Goal: Task Accomplishment & Management: Use online tool/utility

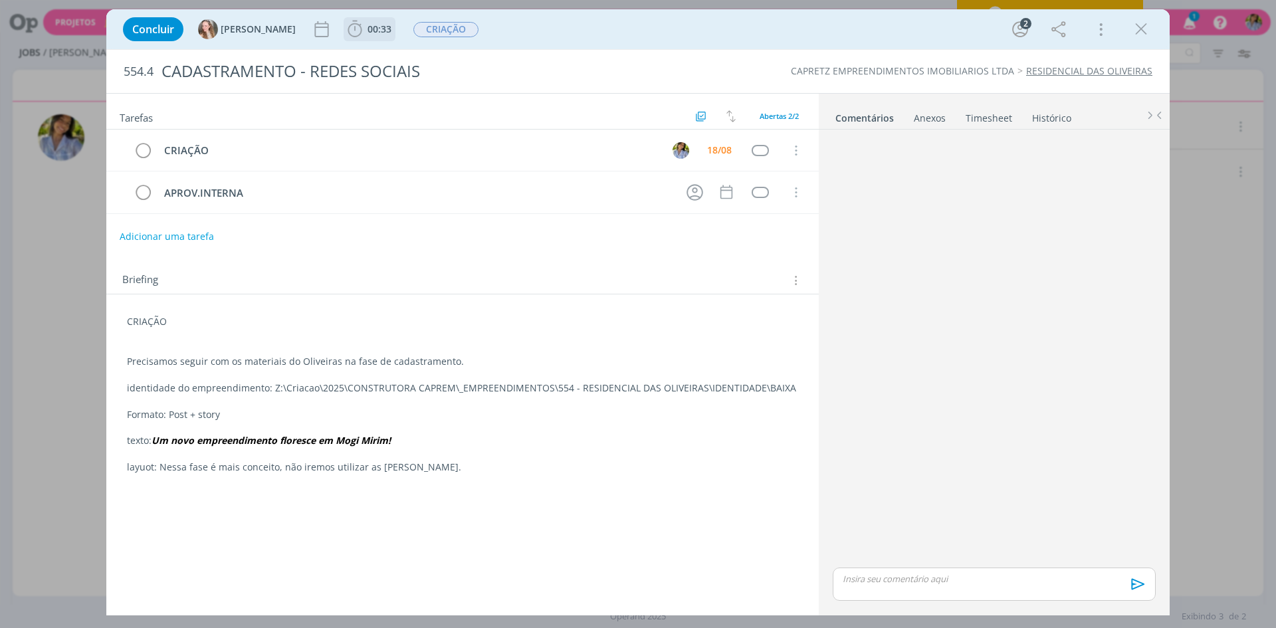
click at [368, 34] on span "00:33" at bounding box center [380, 29] width 24 height 13
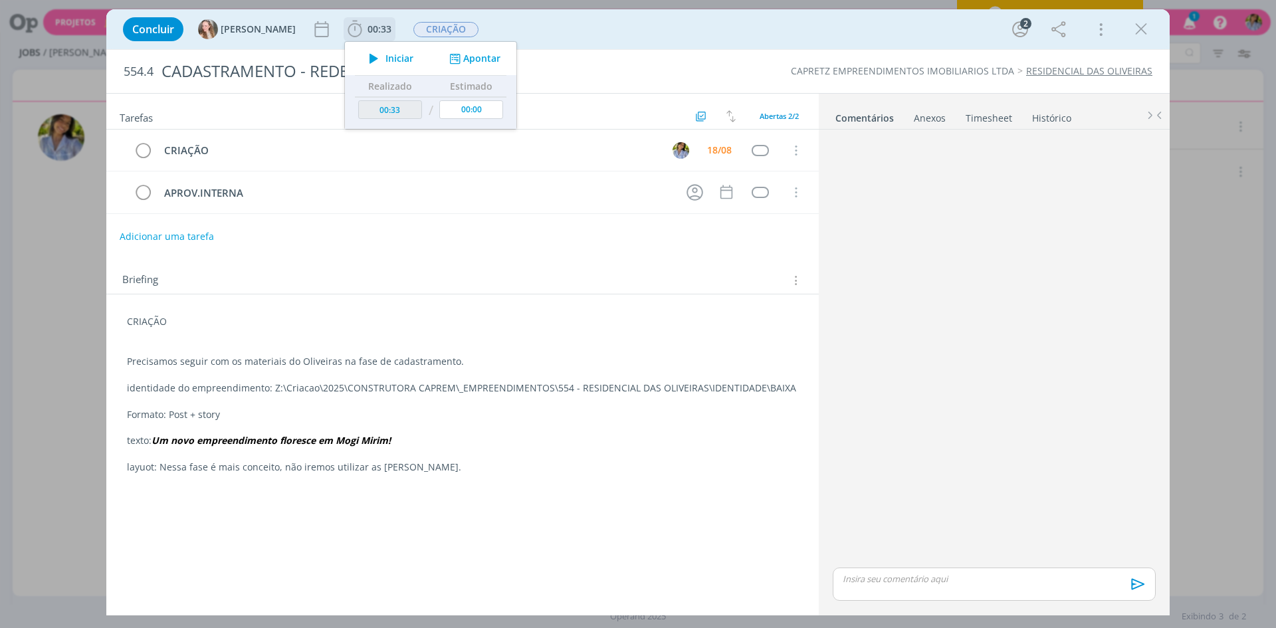
click at [385, 62] on span "Iniciar" at bounding box center [399, 58] width 28 height 9
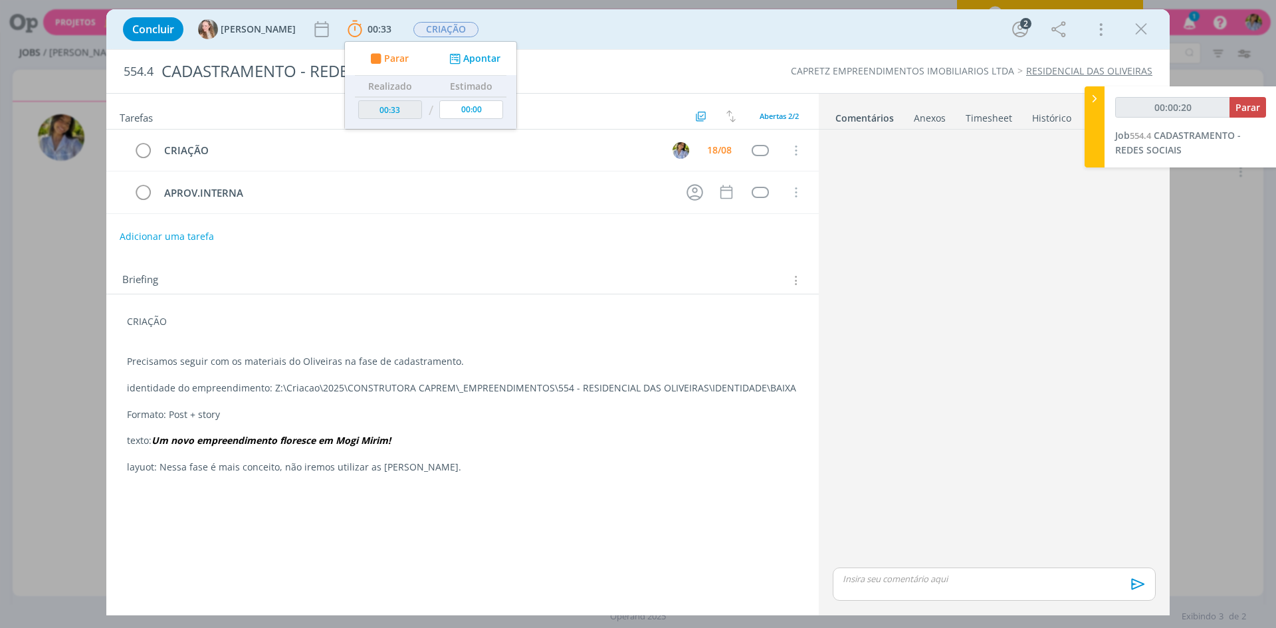
click at [311, 580] on div "Tarefas Usar Job de template Ordenar por: Prazo crescente Prazo decrescente Ord…" at bounding box center [462, 349] width 712 height 511
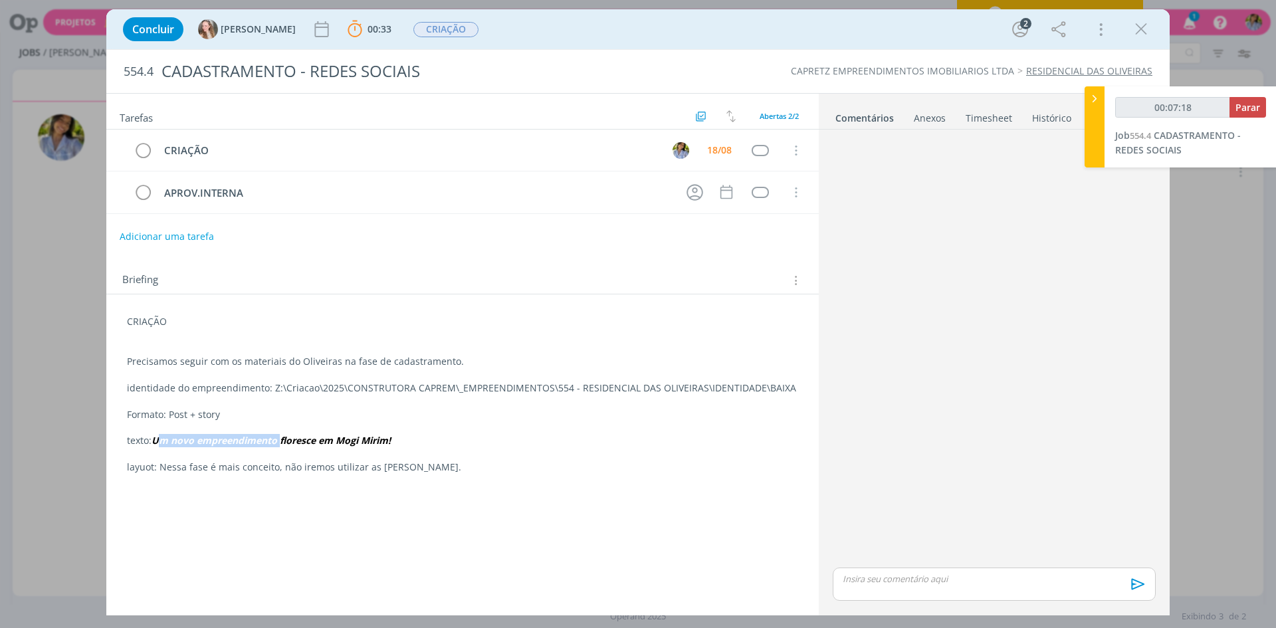
drag, startPoint x: 158, startPoint y: 439, endPoint x: 283, endPoint y: 439, distance: 125.0
click at [283, 439] on em "Um novo empreendimento floresce em Mogi Mirim!" at bounding box center [271, 440] width 239 height 13
copy em "Um novo empreendimento"
click at [1143, 25] on icon "dialog" at bounding box center [1141, 29] width 20 height 20
drag, startPoint x: 1146, startPoint y: 27, endPoint x: 1164, endPoint y: 29, distance: 17.5
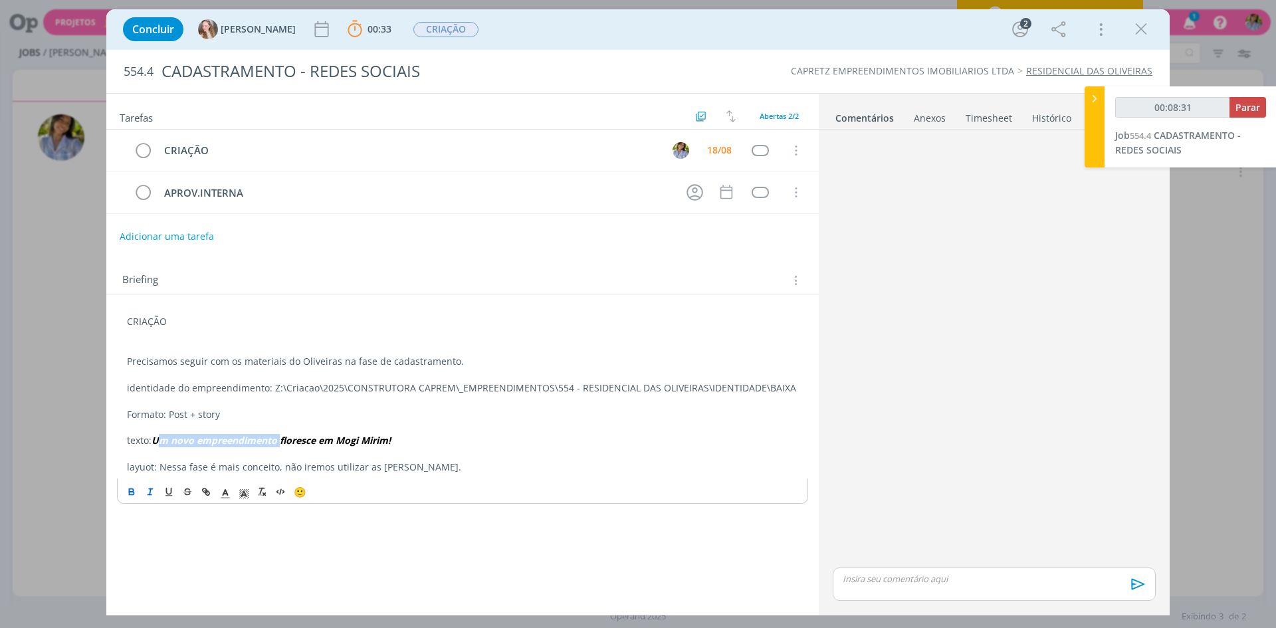
click at [1147, 27] on div at bounding box center [638, 314] width 1276 height 628
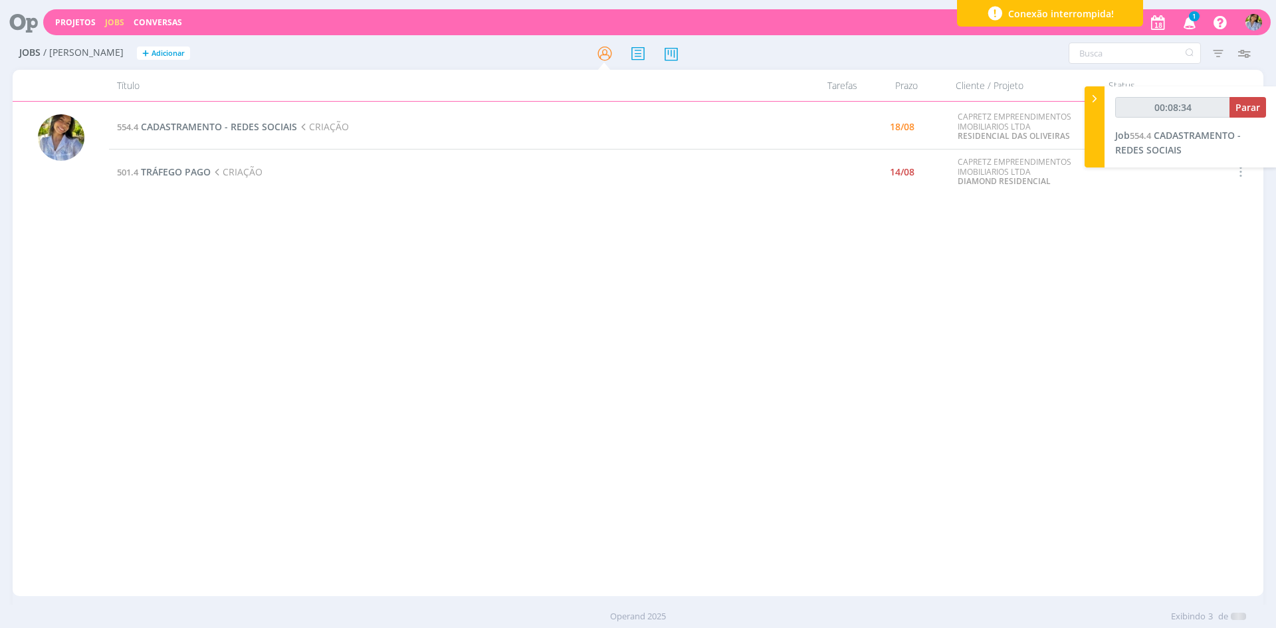
click at [1192, 27] on icon "button" at bounding box center [1189, 22] width 23 height 23
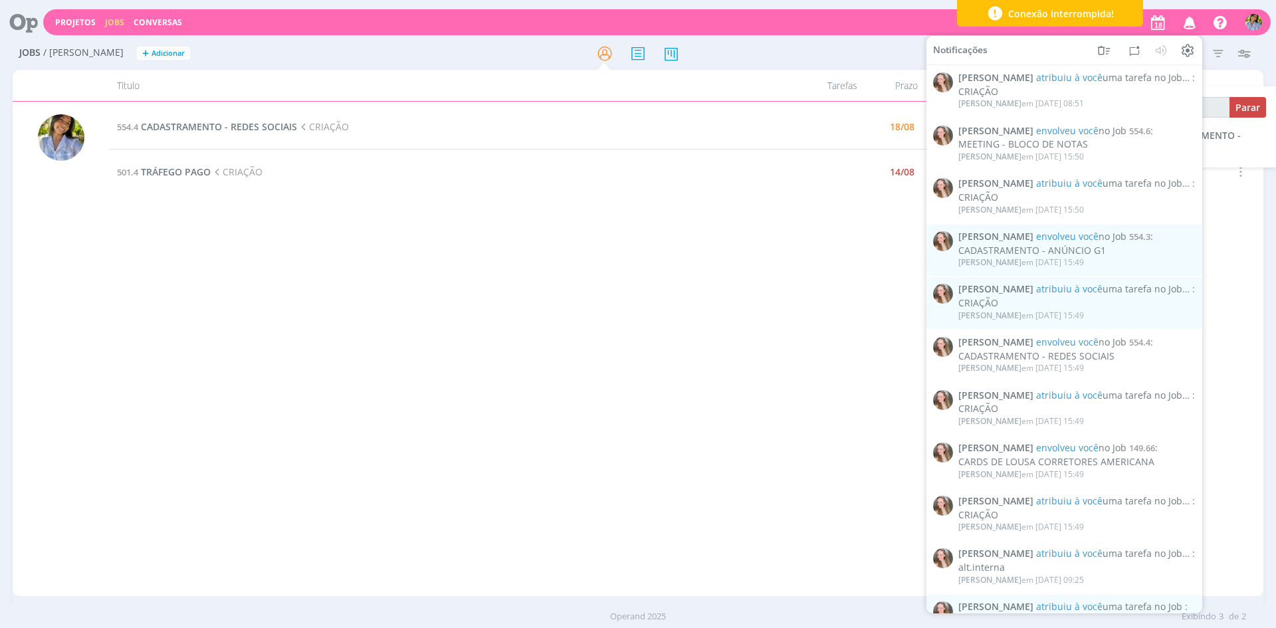
click at [1192, 21] on icon "button" at bounding box center [1189, 22] width 23 height 23
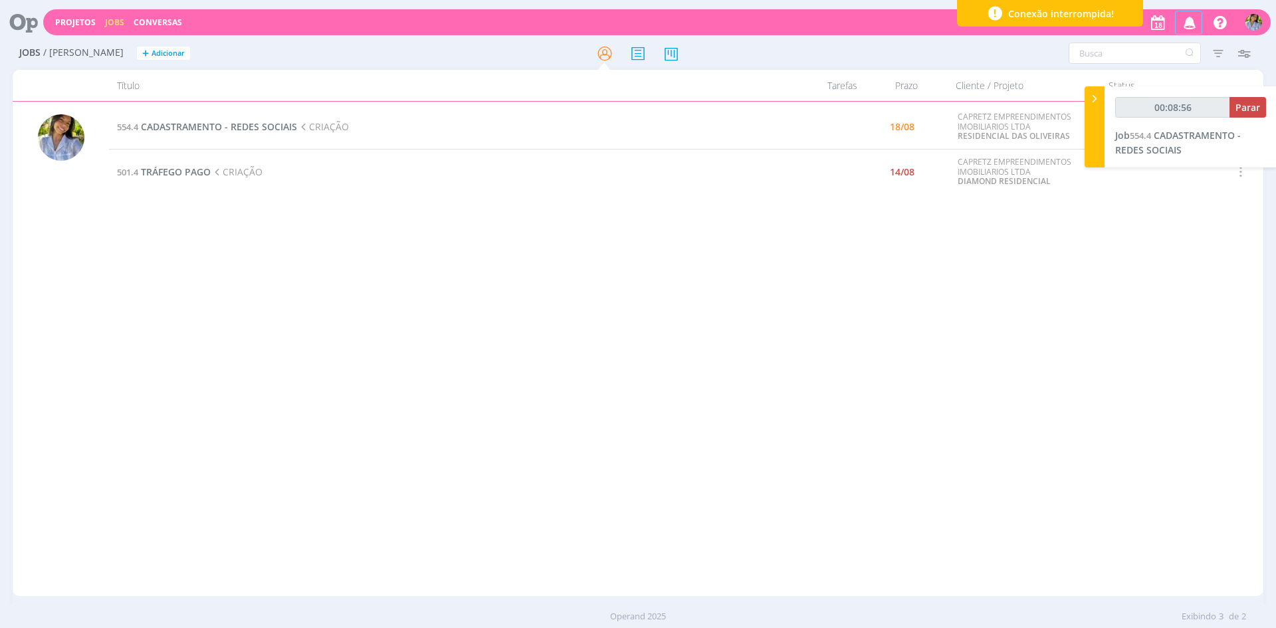
type input "00:08:57"
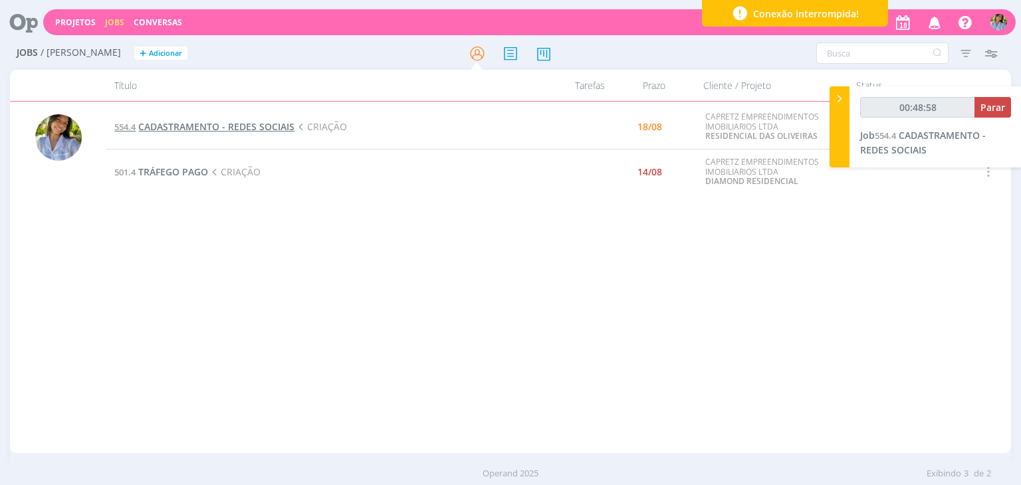
click at [189, 128] on span "CADASTRAMENTO - REDES SOCIAIS" at bounding box center [216, 126] width 156 height 13
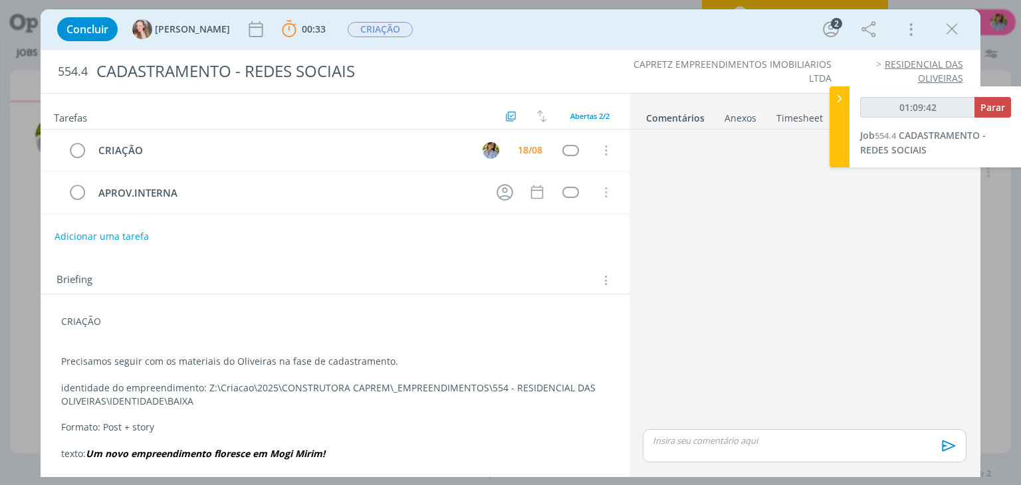
click at [64, 73] on span "554.4" at bounding box center [73, 71] width 30 height 15
copy span "554.4"
click at [945, 30] on icon "dialog" at bounding box center [952, 29] width 20 height 20
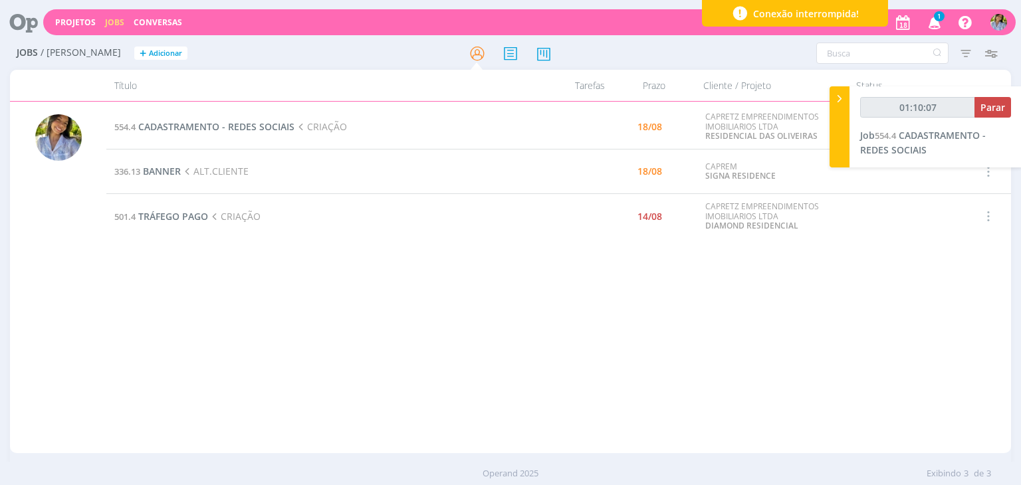
type input "01:10:08"
drag, startPoint x: 835, startPoint y: 102, endPoint x: 842, endPoint y: 105, distance: 7.4
click at [837, 102] on icon at bounding box center [839, 99] width 13 height 14
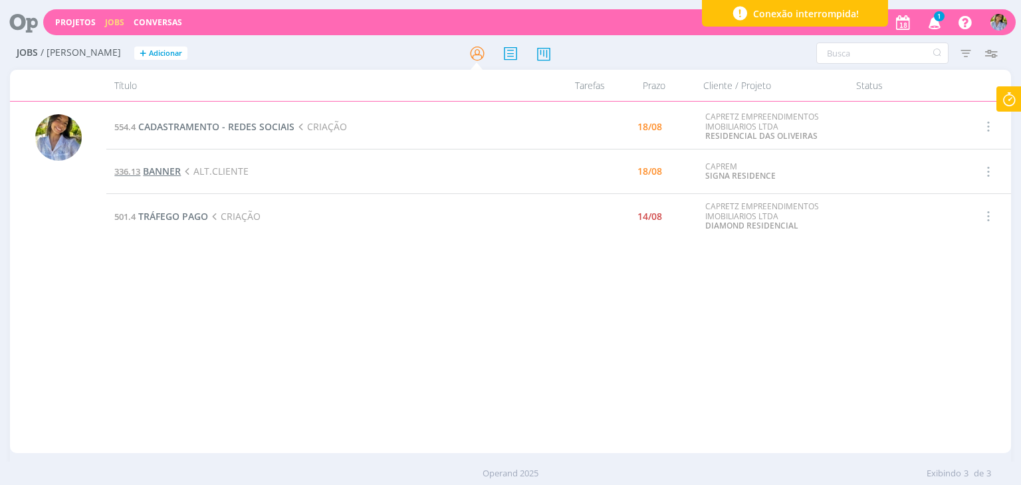
click at [169, 171] on span "BANNER" at bounding box center [162, 171] width 38 height 13
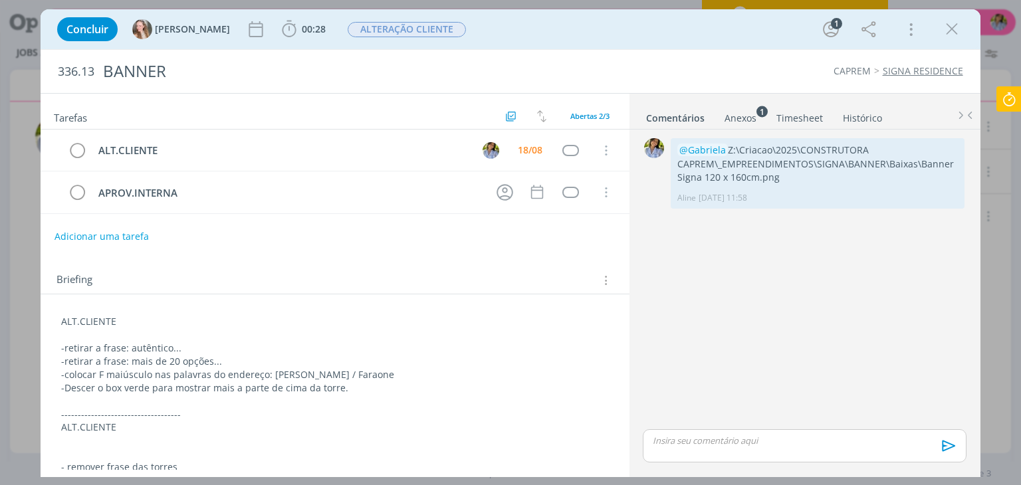
click at [948, 35] on icon "dialog" at bounding box center [952, 29] width 20 height 20
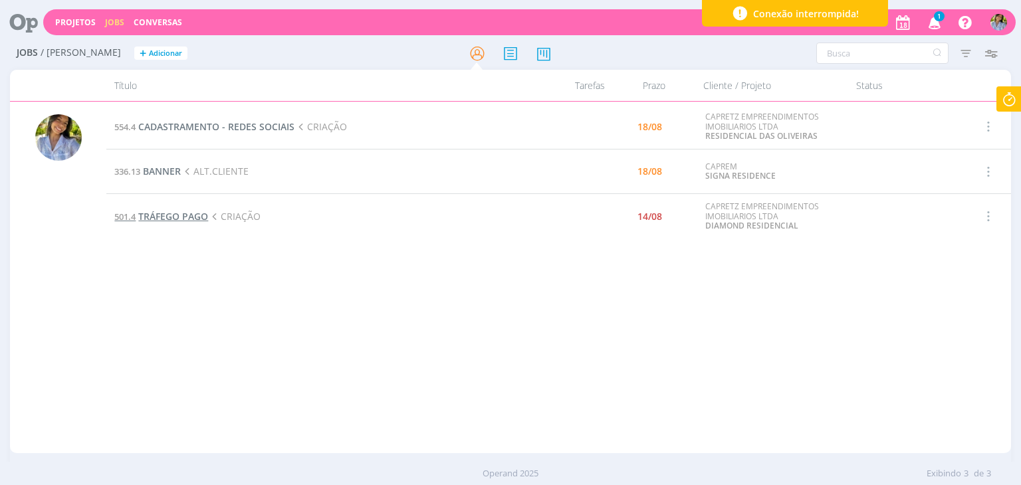
click at [186, 213] on span "TRÁFEGO PAGO" at bounding box center [173, 216] width 70 height 13
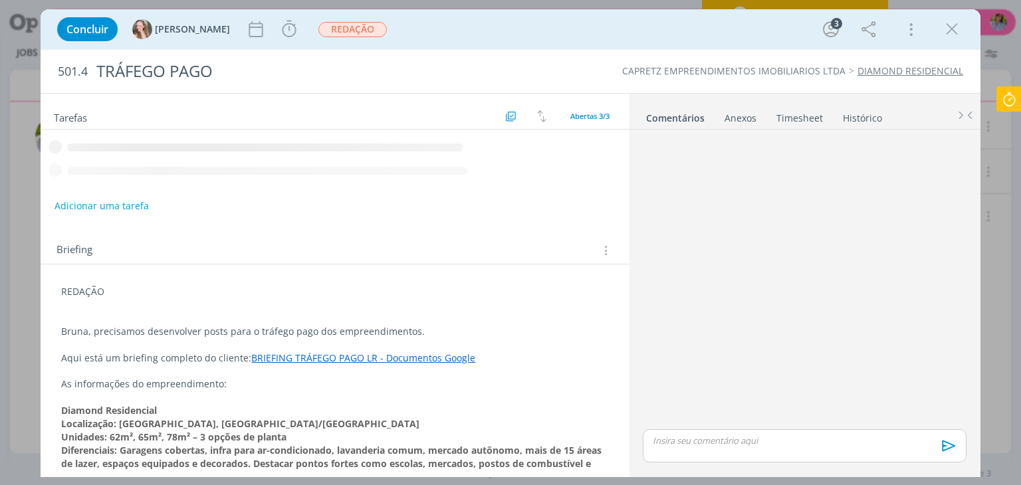
click at [949, 28] on icon "dialog" at bounding box center [952, 29] width 20 height 20
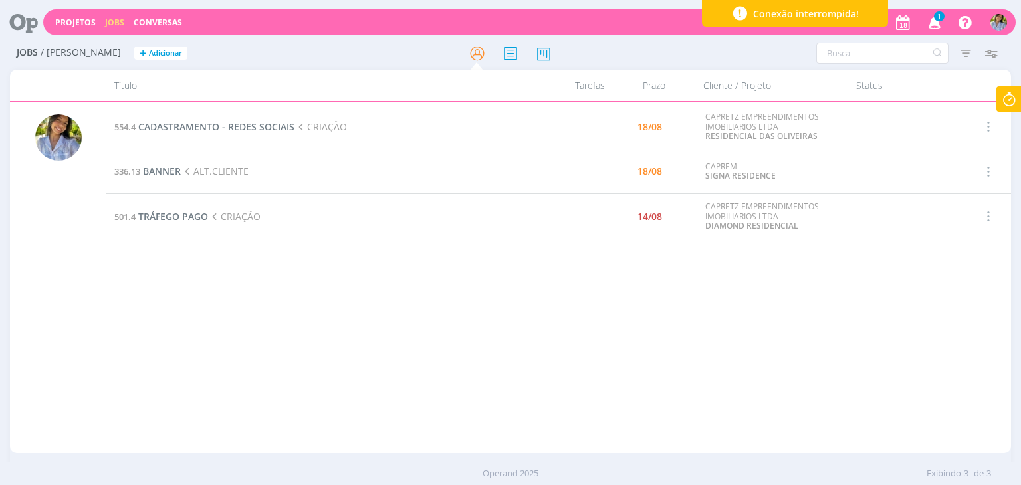
click at [1016, 102] on div at bounding box center [510, 242] width 1021 height 485
click at [1004, 105] on icon at bounding box center [1009, 99] width 24 height 26
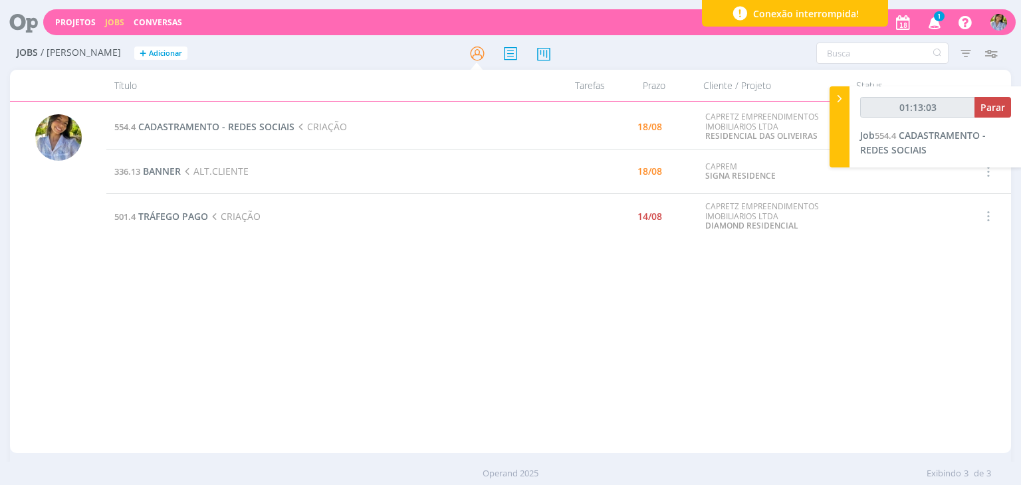
type input "01:13:04"
click at [994, 110] on span "Parar" at bounding box center [992, 107] width 25 height 13
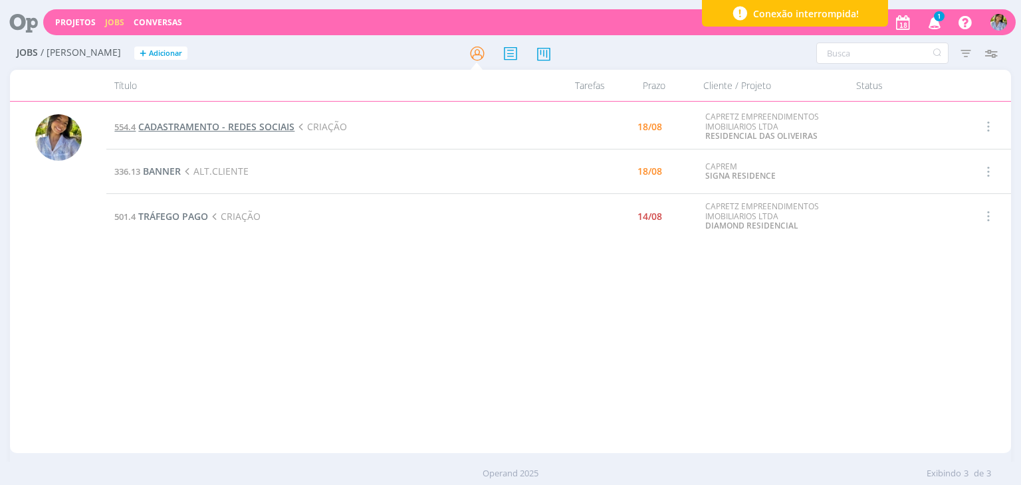
click at [208, 120] on span "CADASTRAMENTO - REDES SOCIAIS" at bounding box center [216, 126] width 156 height 13
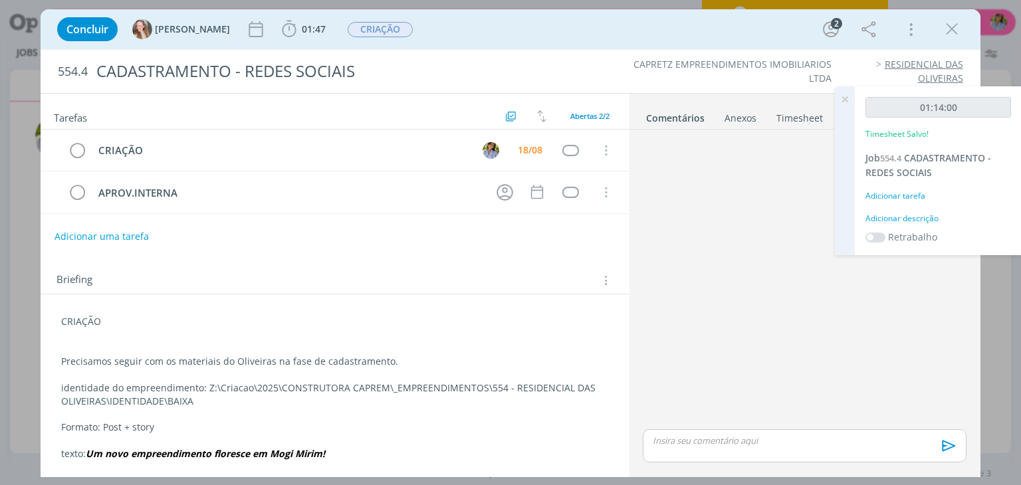
scroll to position [25, 0]
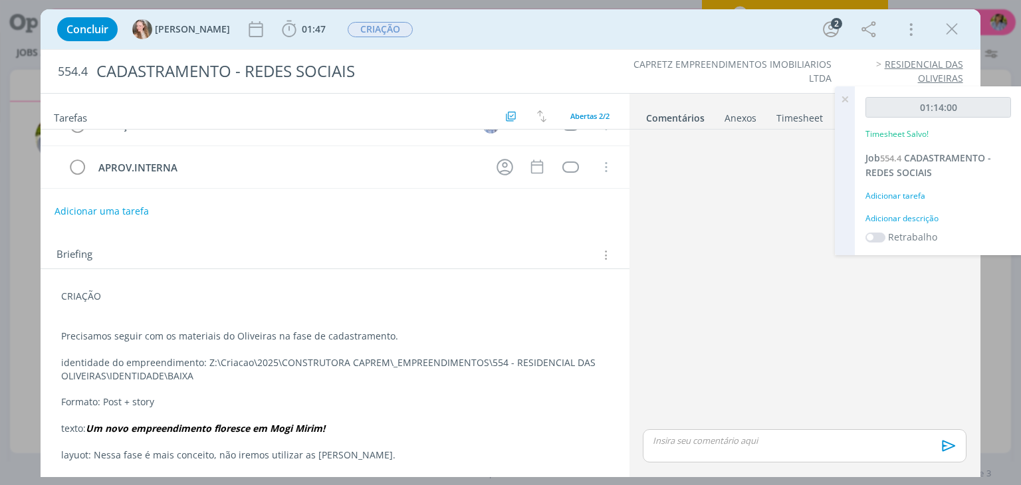
click at [737, 435] on p "dialog" at bounding box center [804, 441] width 302 height 12
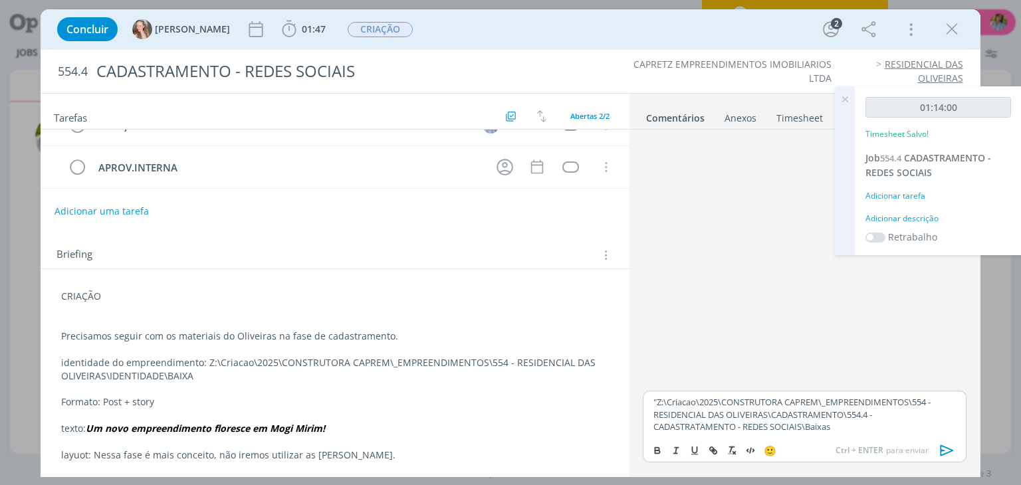
click at [658, 399] on p ""Z:\Criacao\2025\CONSTRUTORA CAPREM\_EMPREENDIMENTOS\554 - RESIDENCIAL DAS OLIV…" at bounding box center [804, 414] width 302 height 37
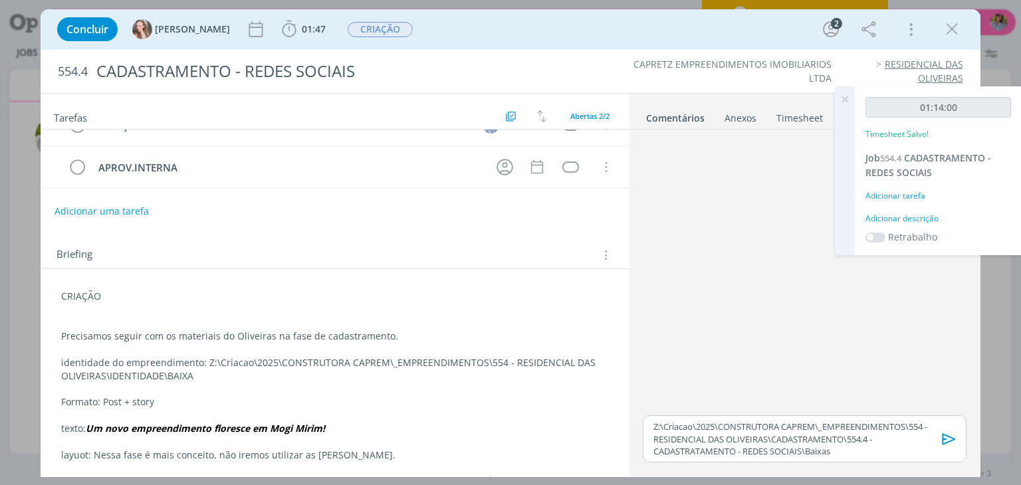
click at [627, 347] on div "Tarefas Usar Job de template Ordenar por: Prazo crescente Prazo decrescente Ord…" at bounding box center [335, 282] width 588 height 376
click at [958, 33] on icon "dialog" at bounding box center [952, 29] width 20 height 20
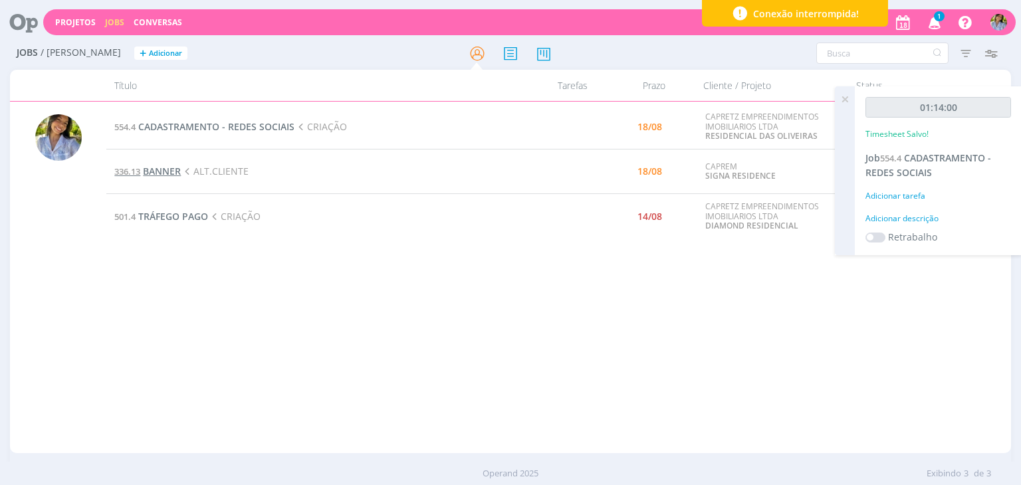
click at [164, 173] on span "BANNER" at bounding box center [162, 171] width 38 height 13
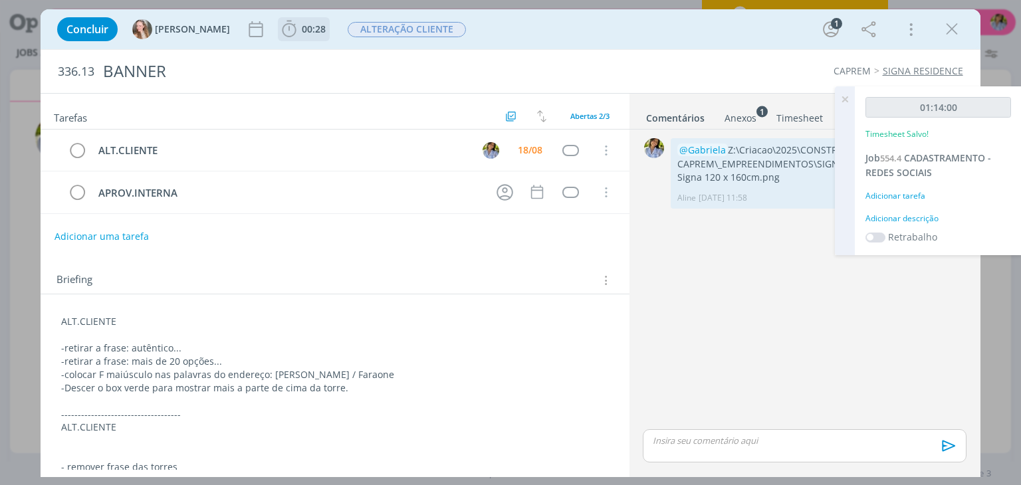
click at [282, 35] on icon "dialog" at bounding box center [289, 29] width 14 height 17
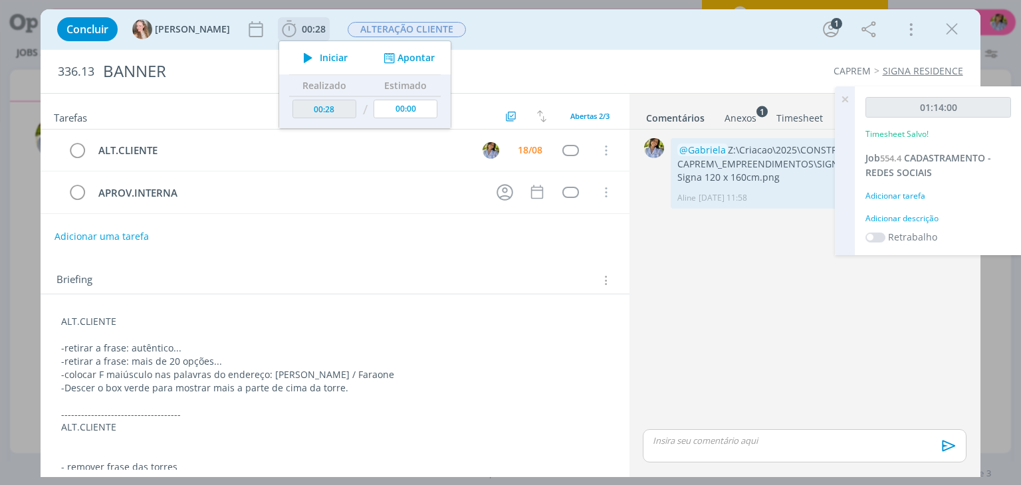
click at [296, 55] on icon "dialog" at bounding box center [307, 57] width 23 height 17
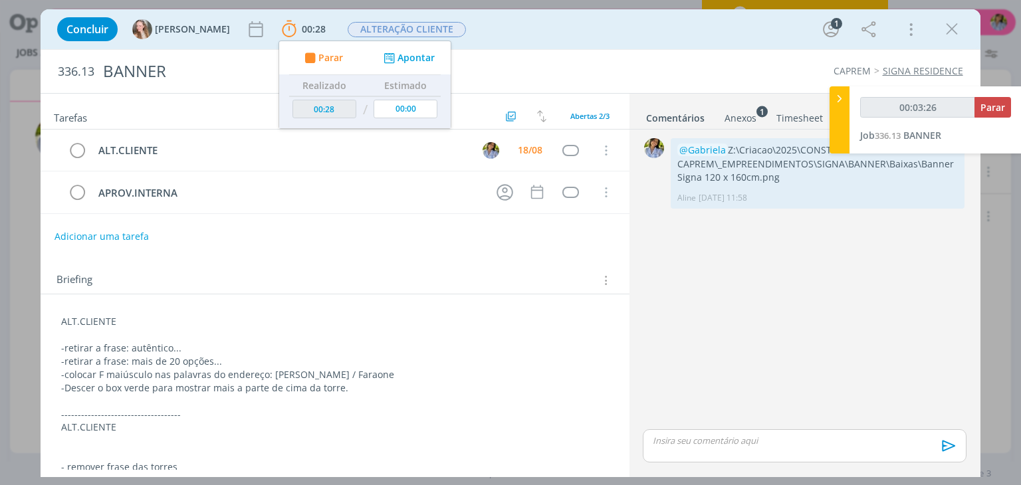
click at [779, 291] on div "0 @[PERSON_NAME]:\Criacao\2025\CONSTRUTORA CAPREM\_EMPREENDIMENTOS\SIGNA\BANNER…" at bounding box center [804, 281] width 334 height 292
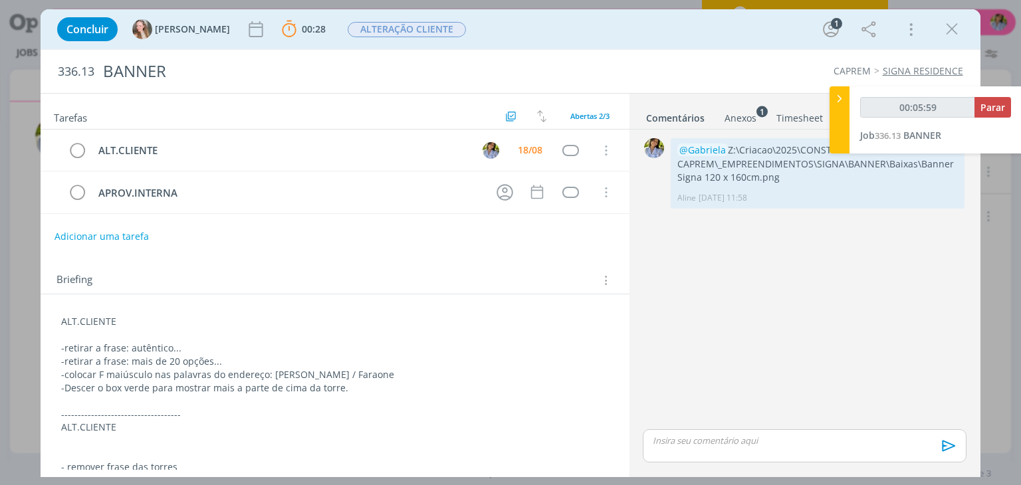
click at [750, 440] on p "dialog" at bounding box center [804, 441] width 302 height 12
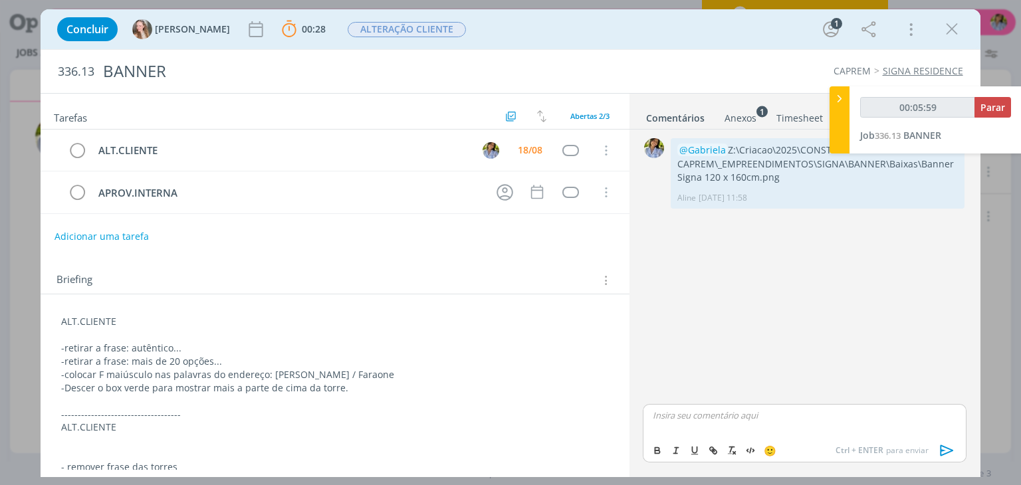
type input "00:06:00"
click at [718, 428] on span "[PERSON_NAME]" at bounding box center [725, 434] width 82 height 15
click at [706, 396] on p "﻿ @ Gabriela ﻿ "Z:\Criacao\2025\CONSTRUTORA CAPREM\_EMPREENDIMENTOS\SIGNA\BANNE…" at bounding box center [804, 414] width 302 height 37
click at [941, 450] on icon "dialog" at bounding box center [946, 450] width 13 height 11
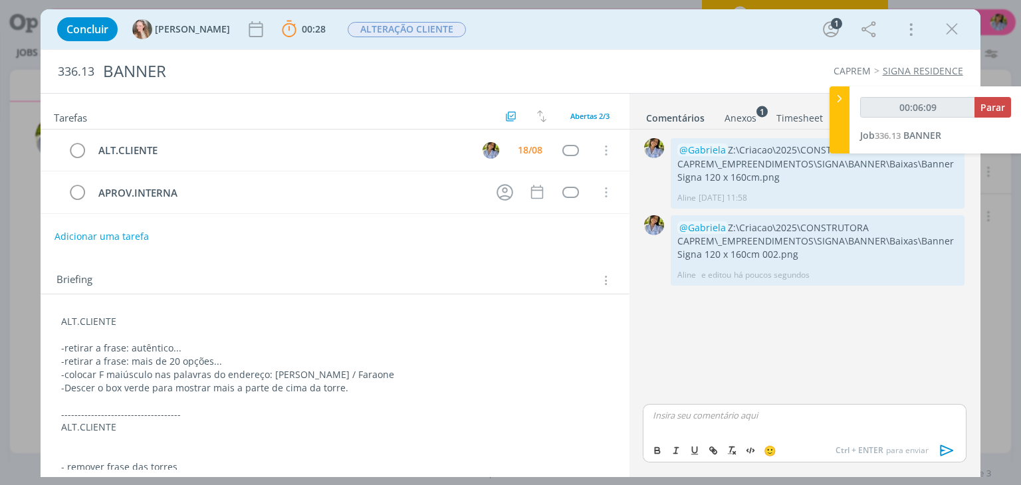
click at [996, 106] on span "Parar" at bounding box center [992, 107] width 25 height 13
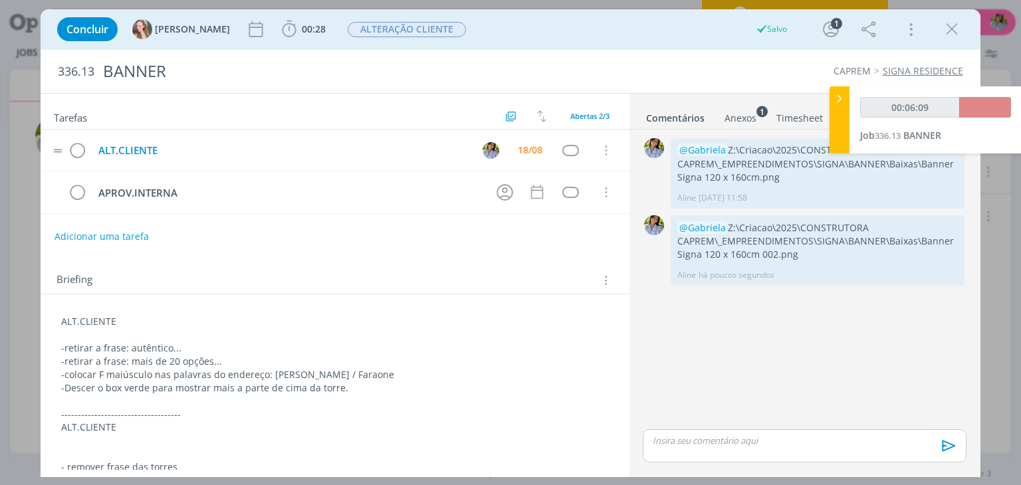
type input "00:07:00"
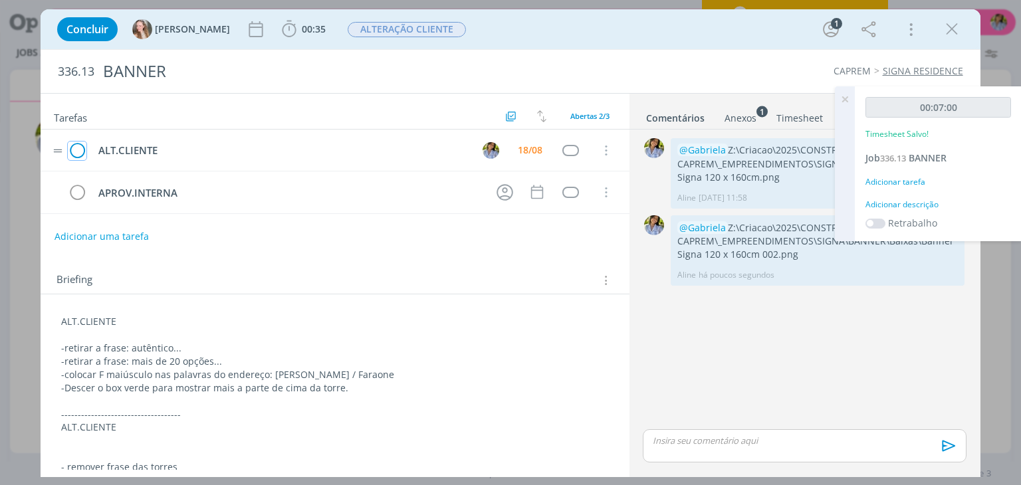
click at [78, 148] on icon "dialog" at bounding box center [77, 151] width 19 height 20
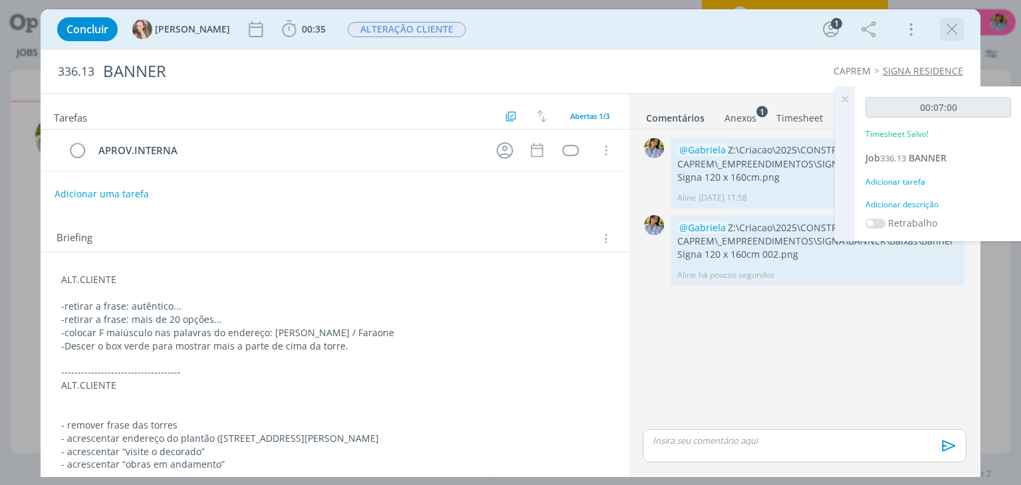
drag, startPoint x: 949, startPoint y: 29, endPoint x: 857, endPoint y: 108, distance: 121.5
click at [949, 29] on icon "dialog" at bounding box center [952, 29] width 20 height 20
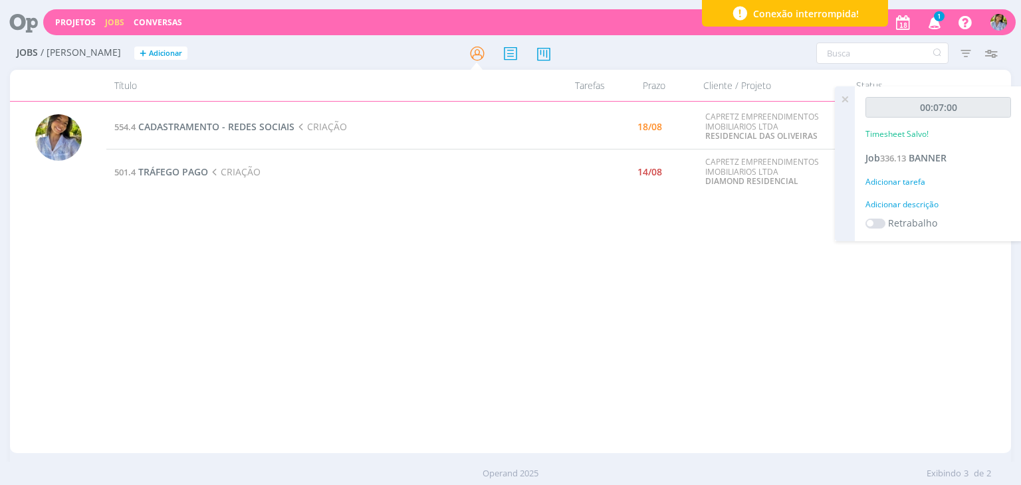
click at [846, 99] on icon at bounding box center [845, 99] width 24 height 26
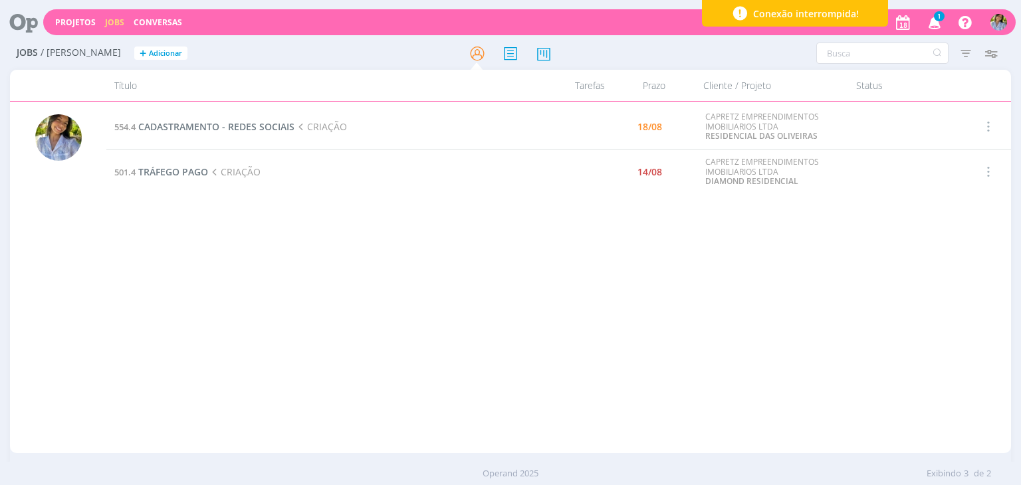
click at [935, 25] on icon "button" at bounding box center [934, 22] width 23 height 23
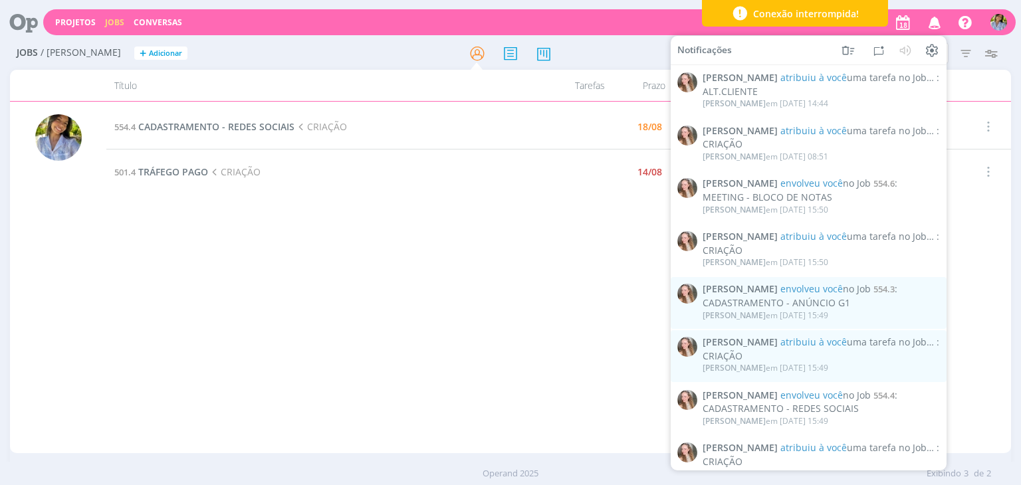
click at [936, 24] on icon "button" at bounding box center [934, 22] width 23 height 23
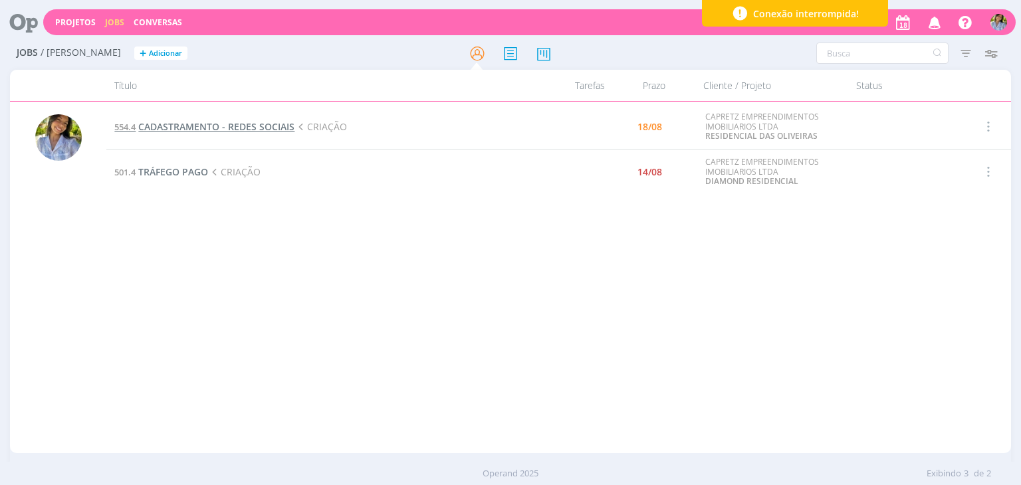
click at [256, 125] on span "CADASTRAMENTO - REDES SOCIAIS" at bounding box center [216, 126] width 156 height 13
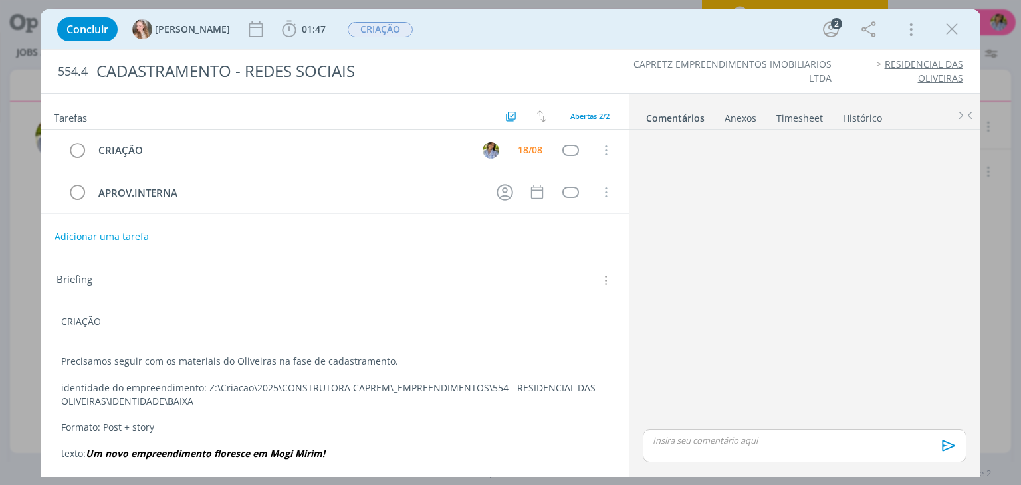
click at [698, 439] on p "dialog" at bounding box center [804, 441] width 302 height 12
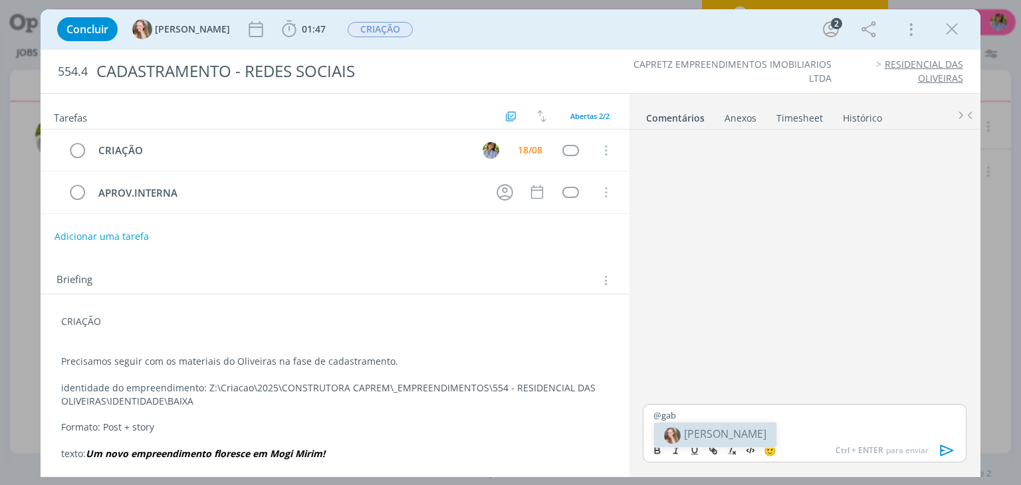
click at [703, 434] on span "[PERSON_NAME]" at bounding box center [725, 434] width 82 height 15
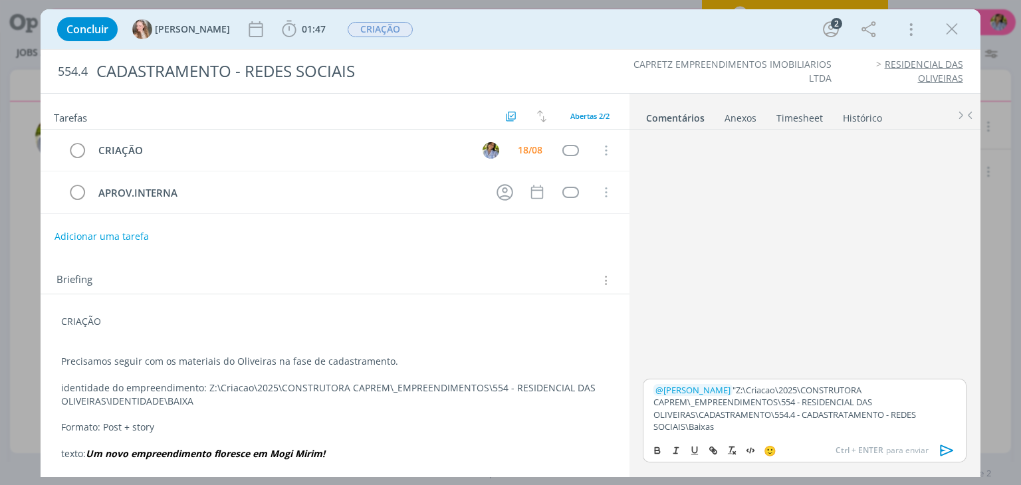
click at [704, 388] on p "﻿ @ [PERSON_NAME] ﻿ "Z:\Criacao\2025\CONSTRUTORA CAPREM\_EMPREENDIMENTOS\554 - …" at bounding box center [804, 408] width 302 height 49
drag, startPoint x: 938, startPoint y: 450, endPoint x: 907, endPoint y: 447, distance: 30.7
click at [940, 450] on icon "dialog" at bounding box center [947, 451] width 20 height 20
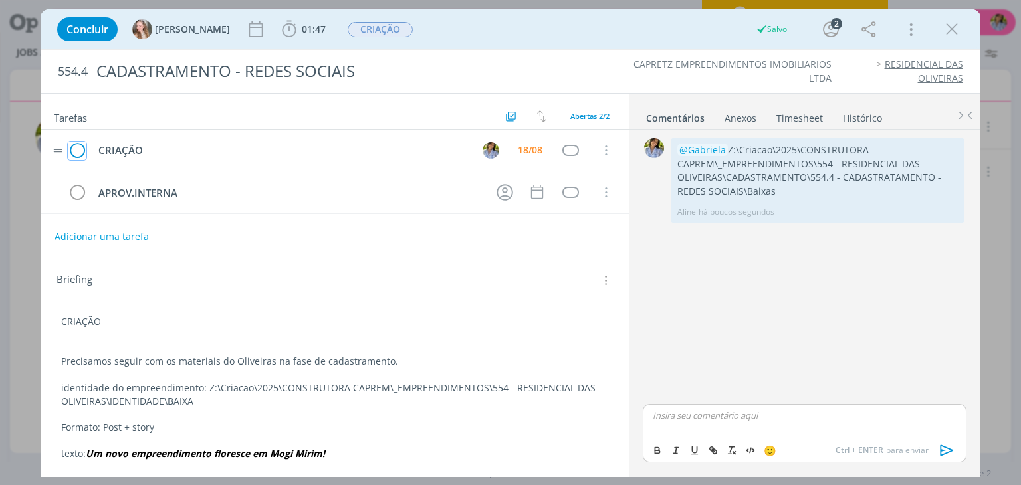
click at [75, 150] on icon "dialog" at bounding box center [77, 151] width 19 height 20
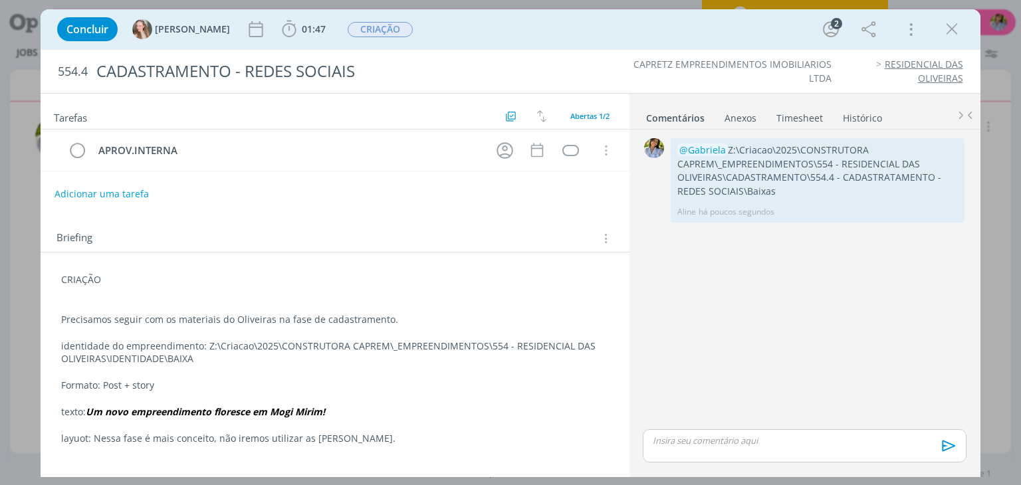
drag, startPoint x: 952, startPoint y: 32, endPoint x: 971, endPoint y: 49, distance: 25.4
click at [952, 32] on icon "dialog" at bounding box center [952, 29] width 20 height 20
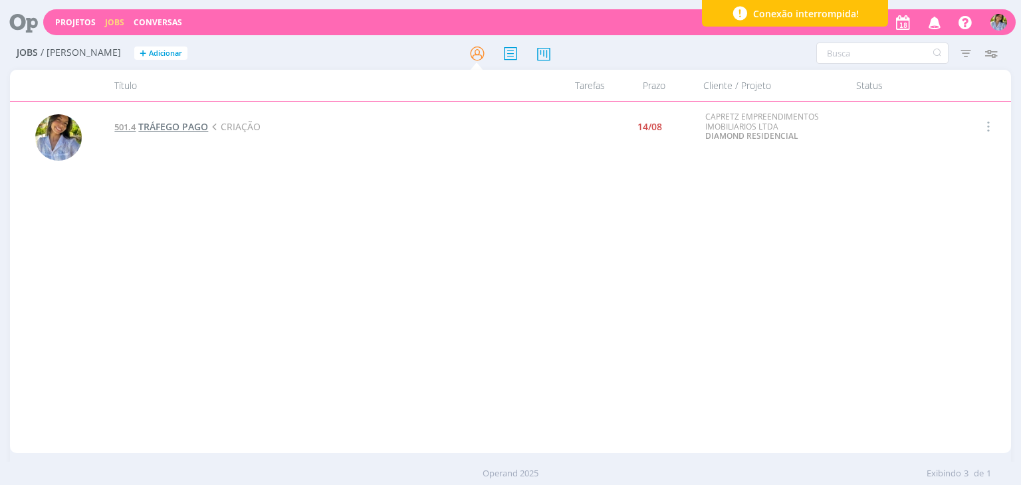
click at [191, 128] on span "TRÁFEGO PAGO" at bounding box center [173, 126] width 70 height 13
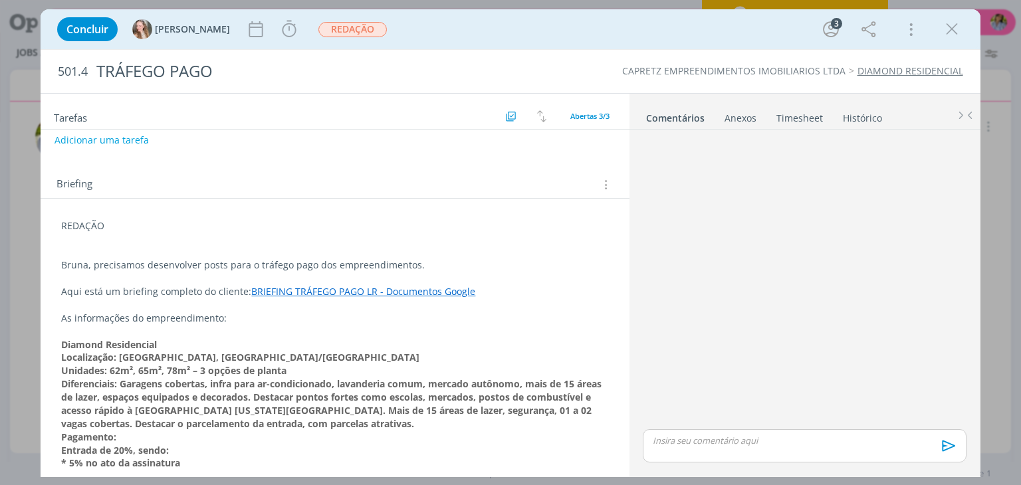
scroll to position [160, 0]
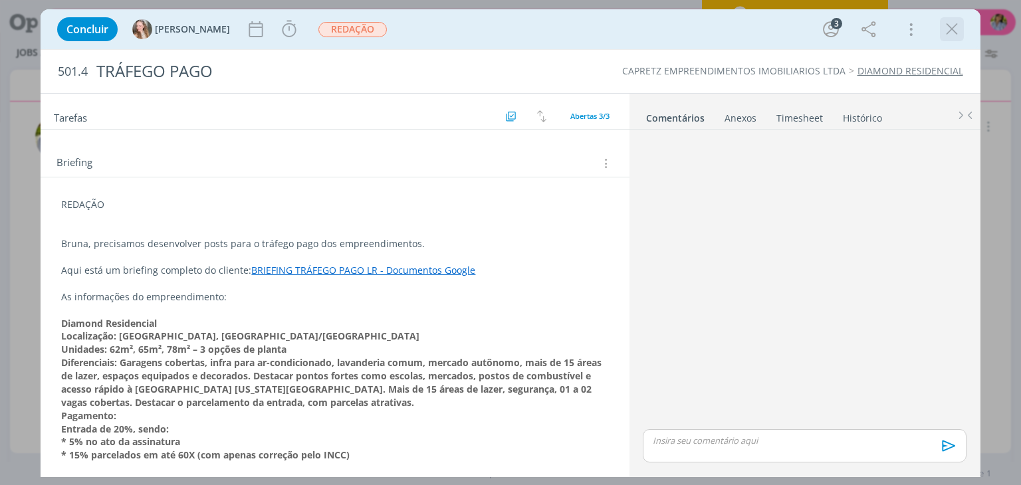
click at [946, 18] on div "dialog" at bounding box center [952, 29] width 24 height 24
click at [952, 29] on icon "dialog" at bounding box center [952, 29] width 20 height 20
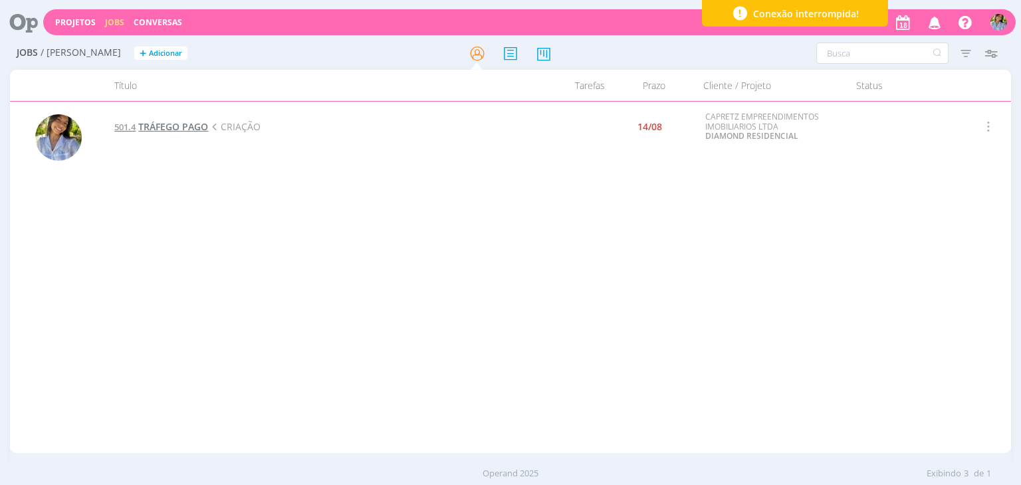
click at [175, 126] on span "TRÁFEGO PAGO" at bounding box center [173, 126] width 70 height 13
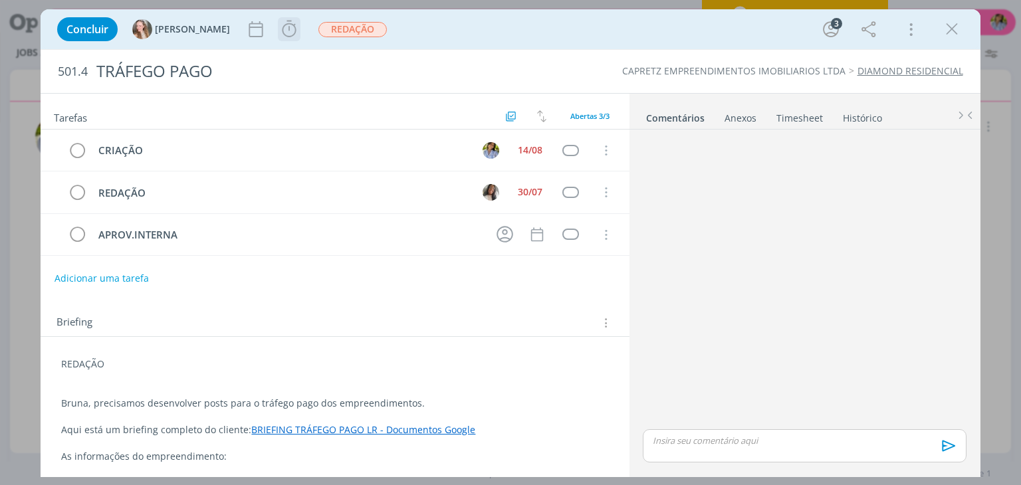
click at [279, 37] on icon "dialog" at bounding box center [289, 29] width 20 height 20
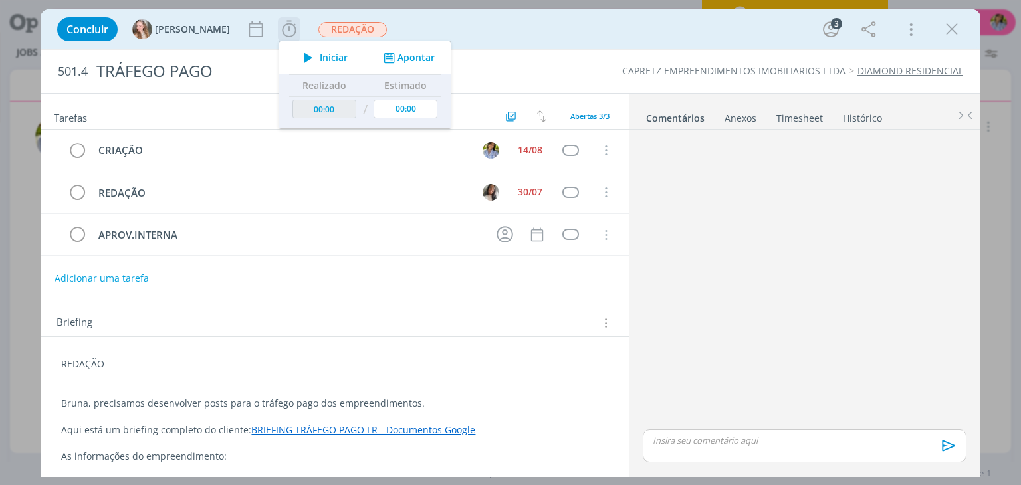
click at [320, 62] on span "Iniciar" at bounding box center [334, 57] width 28 height 9
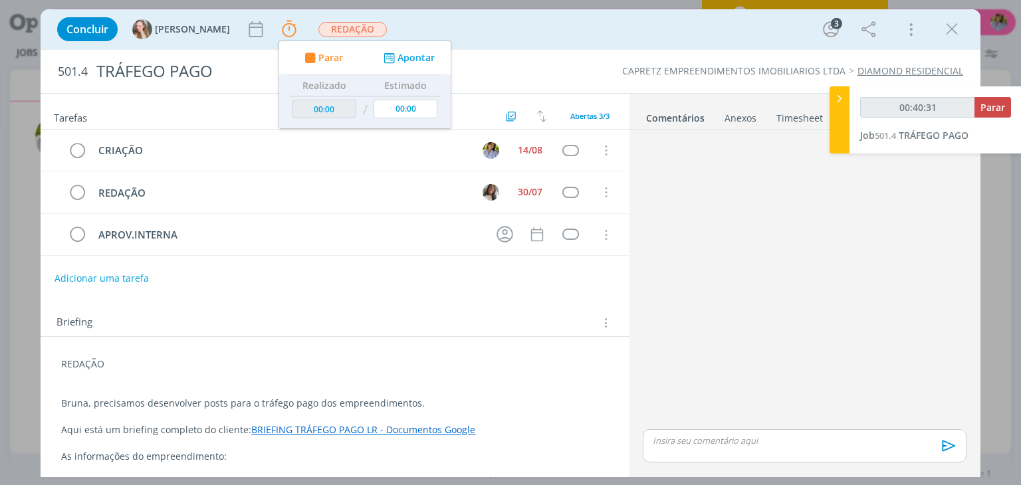
type input "00:41:31"
